Goal: Task Accomplishment & Management: Use online tool/utility

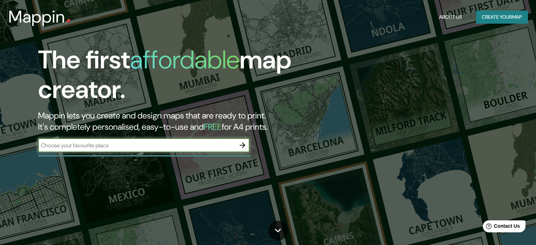
click at [151, 142] on input "text" at bounding box center [136, 145] width 197 height 8
click at [111, 146] on input "san [PERSON_NAME]" at bounding box center [136, 145] width 197 height 8
type input "san bartolo,[GEOGRAPHIC_DATA] , [GEOGRAPHIC_DATA]"
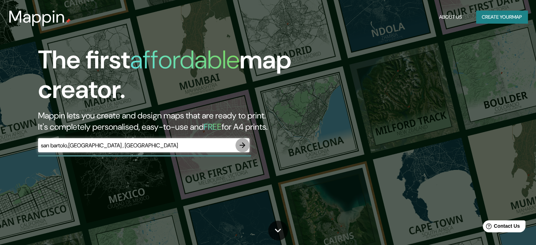
click at [243, 146] on icon "button" at bounding box center [242, 145] width 6 height 6
